Goal: Task Accomplishment & Management: Manage account settings

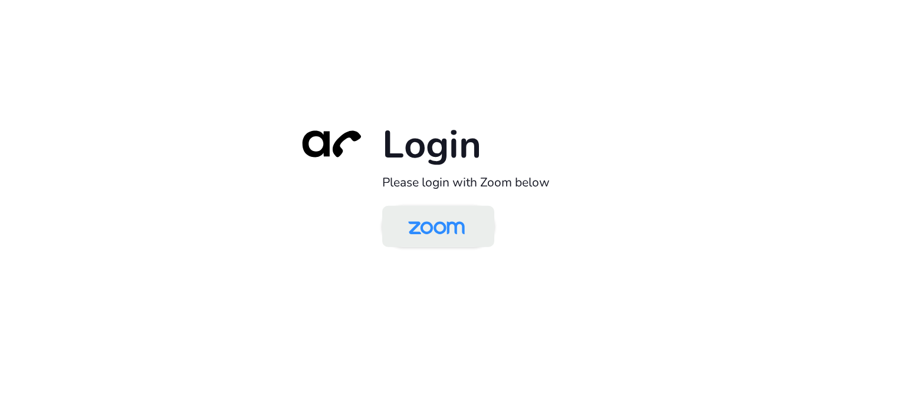
click at [459, 219] on img at bounding box center [436, 227] width 81 height 38
click at [446, 233] on img at bounding box center [436, 227] width 81 height 38
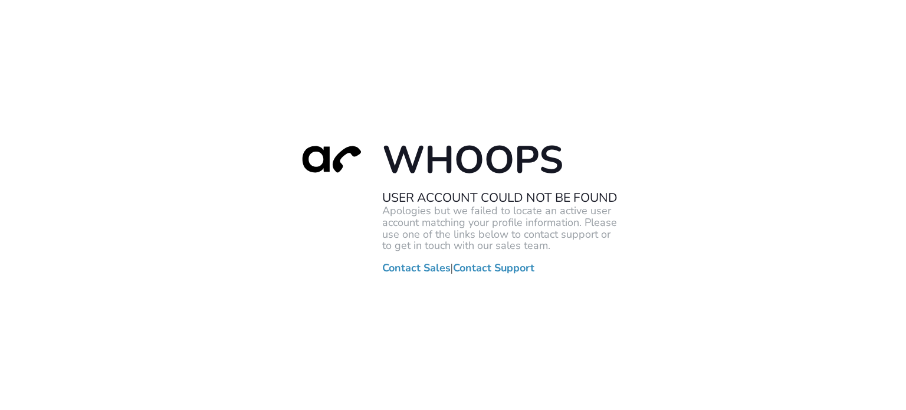
click at [165, 122] on div "Whoops User Account Could Not Be Found Apologies but we failed to locate an act…" at bounding box center [453, 205] width 906 height 410
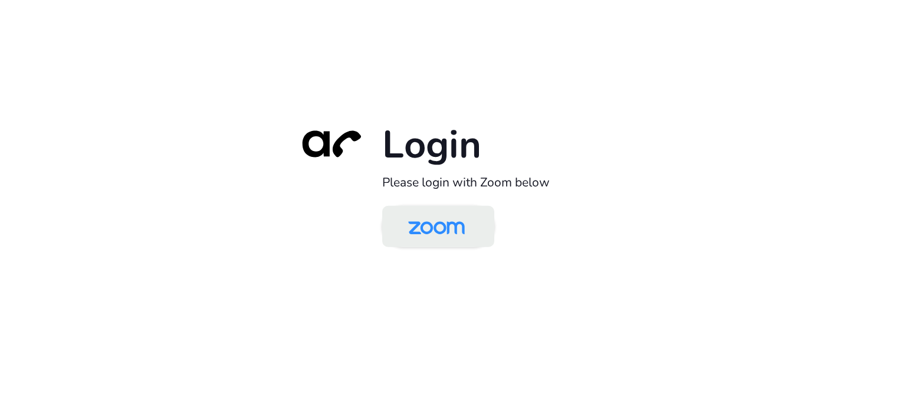
click at [458, 227] on img at bounding box center [436, 227] width 81 height 38
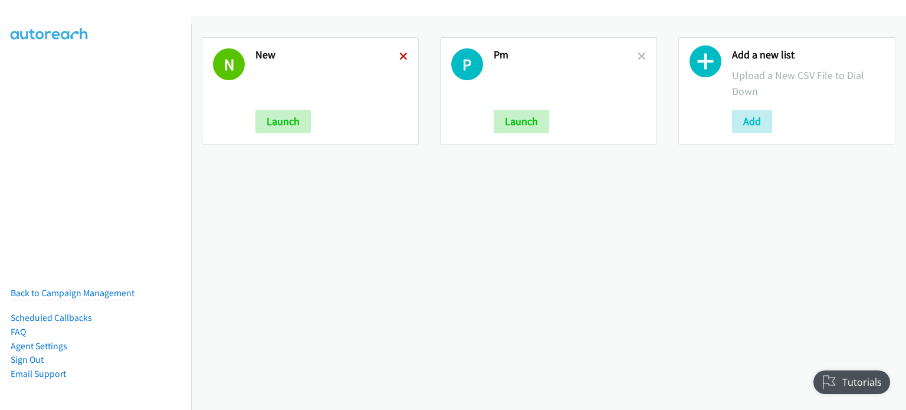
click at [399, 56] on icon at bounding box center [403, 57] width 8 height 8
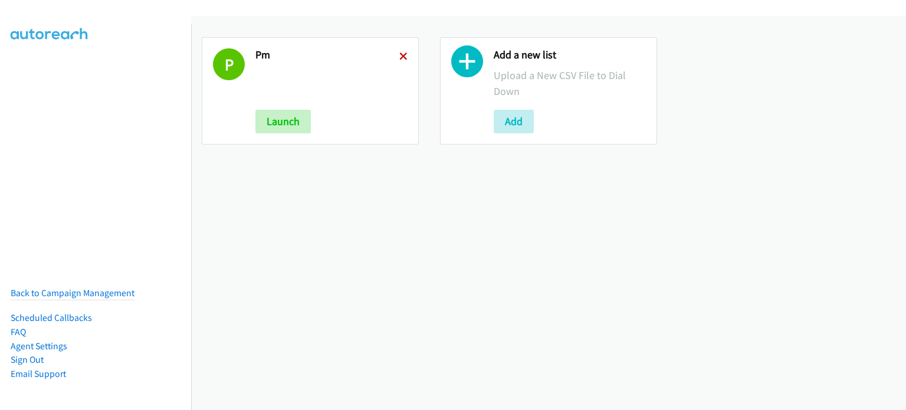
click at [399, 58] on icon at bounding box center [403, 57] width 8 height 8
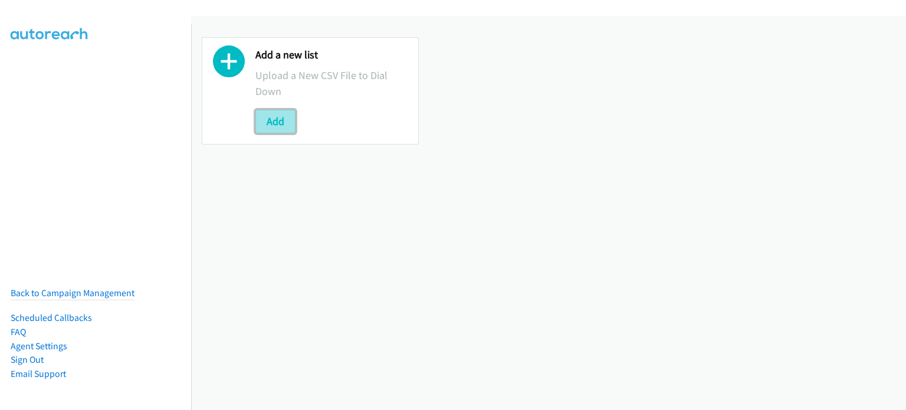
click at [288, 115] on button "Add" at bounding box center [275, 122] width 40 height 24
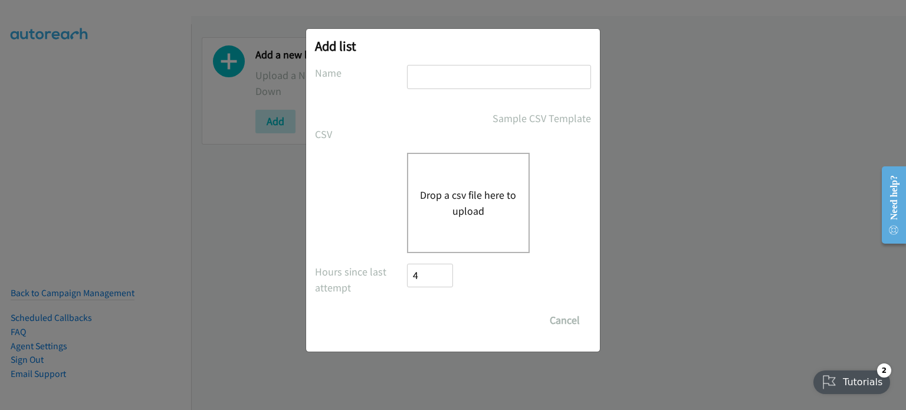
click at [495, 201] on button "Drop a csv file here to upload" at bounding box center [468, 203] width 97 height 32
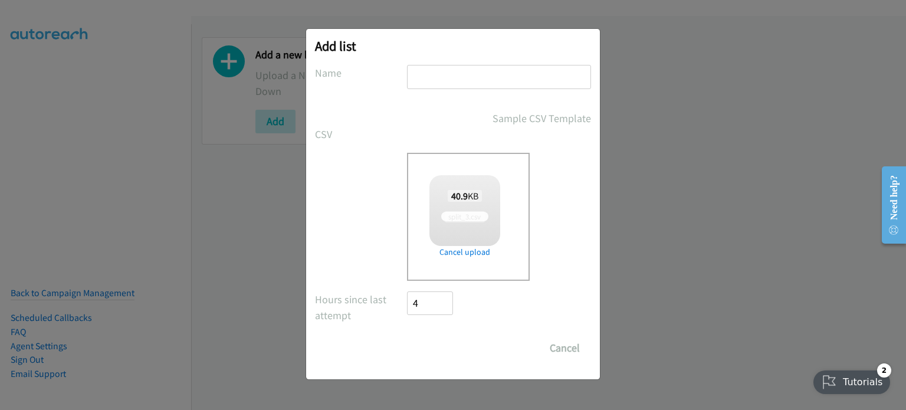
click at [458, 78] on input "text" at bounding box center [499, 77] width 184 height 24
type input "P"
checkbox input "true"
type input "PM"
click at [440, 353] on input "Save List" at bounding box center [438, 348] width 62 height 24
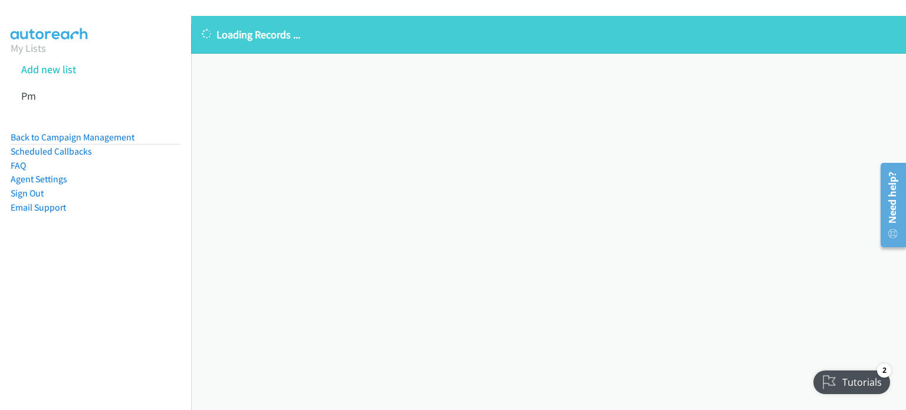
click at [215, 185] on div "Loading Records ... Sorry, something went wrong please try again." at bounding box center [548, 213] width 715 height 394
